Goal: Task Accomplishment & Management: Manage account settings

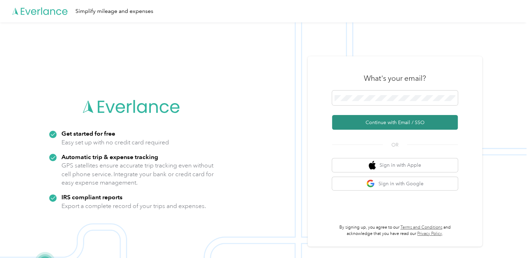
click at [395, 119] on button "Continue with Email / SSO" at bounding box center [395, 122] width 126 height 15
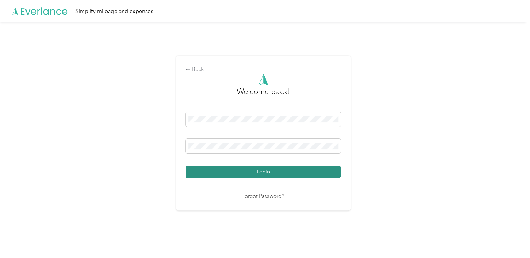
click at [240, 171] on button "Login" at bounding box center [263, 172] width 155 height 12
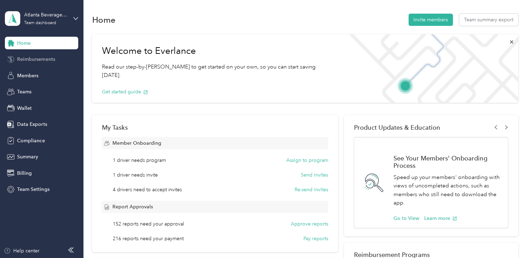
click at [44, 61] on span "Reimbursements" at bounding box center [36, 59] width 38 height 7
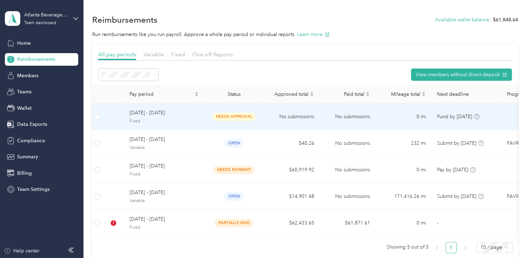
click at [192, 117] on div "[DATE] - [DATE] Fixed" at bounding box center [164, 116] width 69 height 15
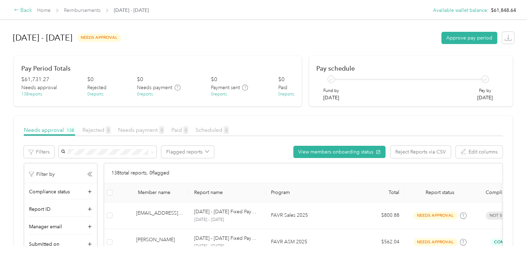
click at [23, 11] on div "Back" at bounding box center [23, 10] width 18 height 8
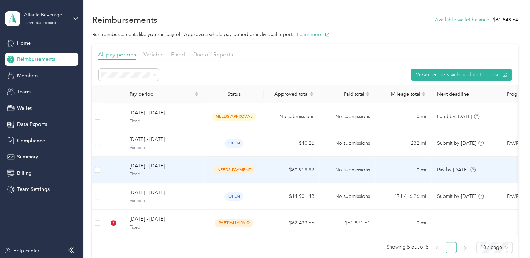
click at [175, 168] on span "[DATE] - [DATE]" at bounding box center [164, 166] width 69 height 8
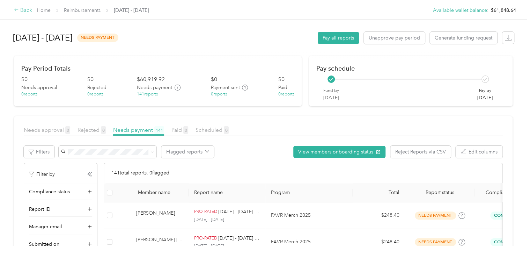
click at [24, 10] on div "Back" at bounding box center [23, 10] width 18 height 8
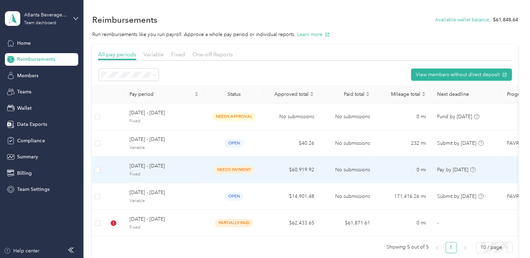
click at [195, 167] on span "[DATE] - [DATE]" at bounding box center [164, 166] width 69 height 8
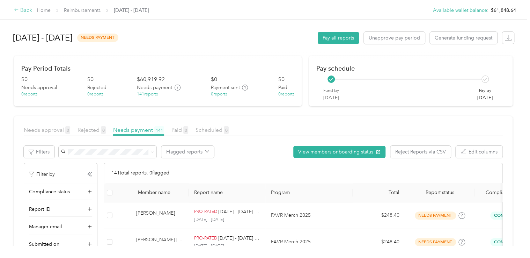
click at [28, 8] on div "Back" at bounding box center [23, 10] width 18 height 8
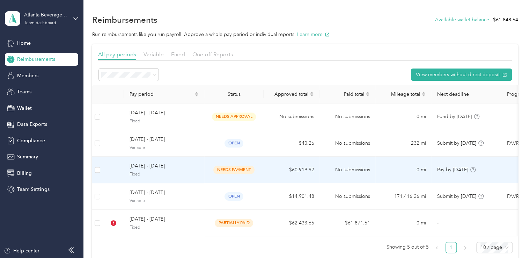
click at [189, 165] on span "[DATE] - [DATE]" at bounding box center [164, 166] width 69 height 8
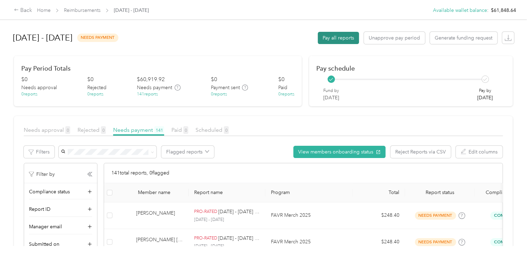
click at [346, 38] on button "Pay all reports" at bounding box center [338, 38] width 41 height 12
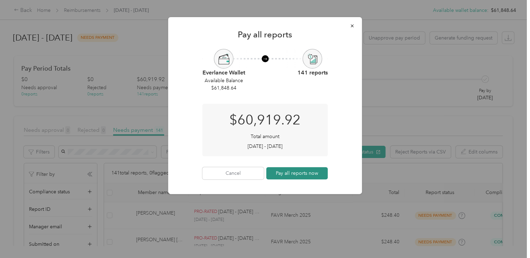
click at [301, 175] on button "Pay all reports now" at bounding box center [298, 173] width 62 height 12
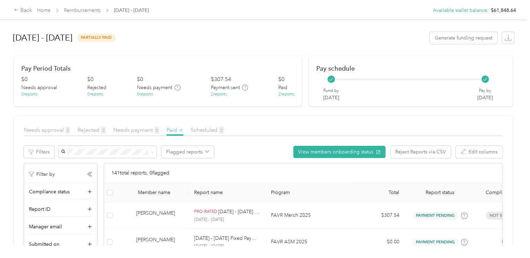
click at [178, 131] on span "Paid 4" at bounding box center [175, 130] width 17 height 7
click at [213, 93] on div "2 reports" at bounding box center [219, 94] width 16 height 6
click at [215, 95] on div "2 reports" at bounding box center [219, 94] width 16 height 6
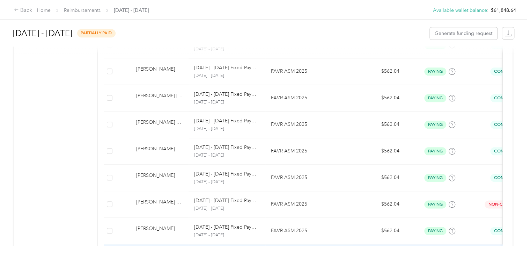
scroll to position [67, 0]
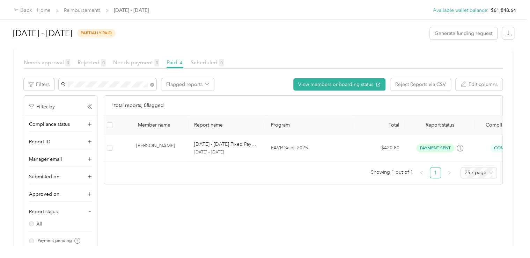
click at [103, 96] on div "[PERSON_NAME]" at bounding box center [107, 96] width 88 height 7
